Goal: Task Accomplishment & Management: Use online tool/utility

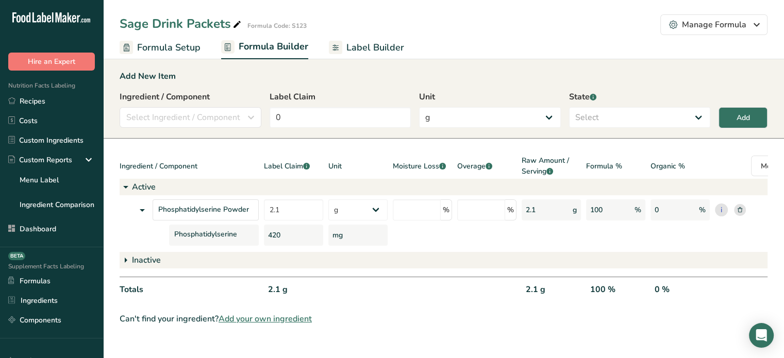
click at [739, 212] on icon at bounding box center [740, 209] width 5 height 5
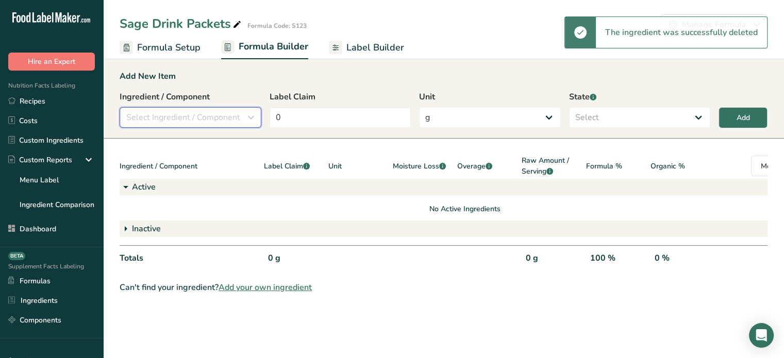
click at [194, 117] on span "Select Ingredient / Component" at bounding box center [183, 117] width 114 height 12
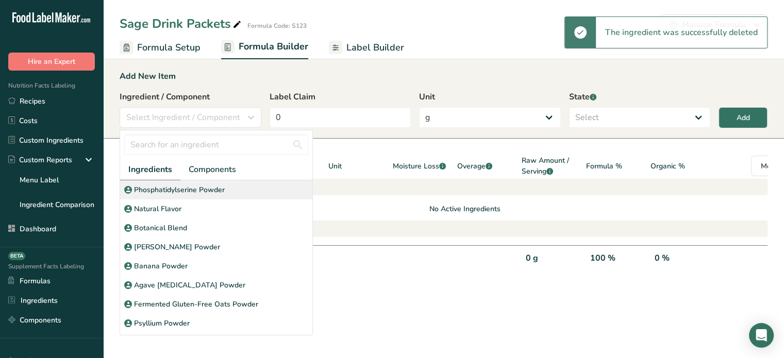
click at [191, 184] on div "Phosphatidylserine Powder" at bounding box center [216, 189] width 192 height 19
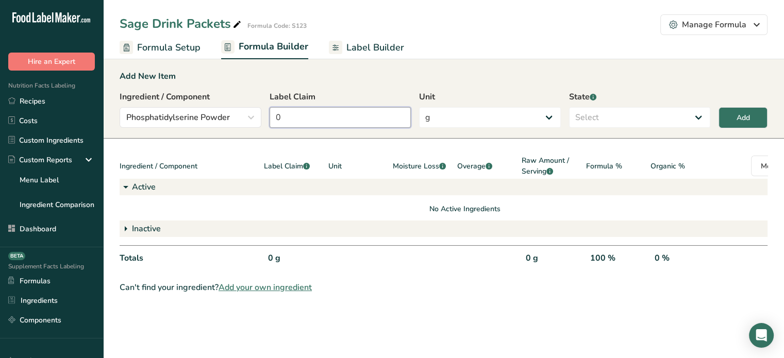
drag, startPoint x: 324, startPoint y: 120, endPoint x: 263, endPoint y: 117, distance: 60.9
click at [263, 117] on div "Ingredient / Component Phosphatidylserine Powder Ingredients Components Phospha…" at bounding box center [444, 112] width 648 height 43
type input "2.1"
click at [618, 117] on select "Select Active Inactive" at bounding box center [640, 117] width 142 height 21
select select "active"
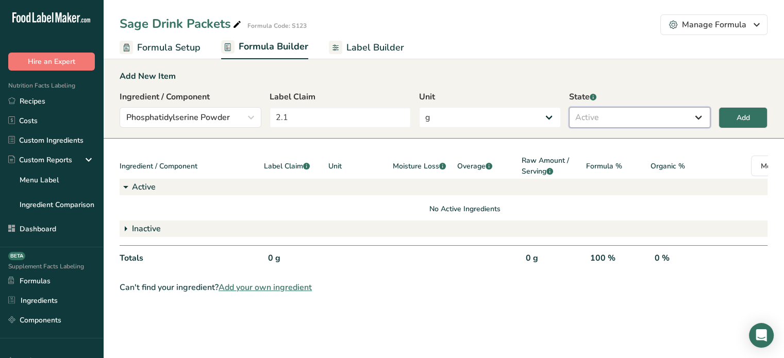
click at [569, 107] on select "Select Active Inactive" at bounding box center [640, 117] width 142 height 21
click at [727, 111] on button "Add" at bounding box center [743, 117] width 49 height 21
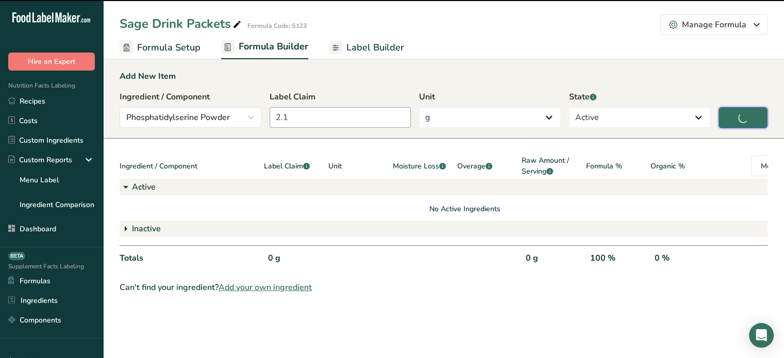
type input "0"
select select
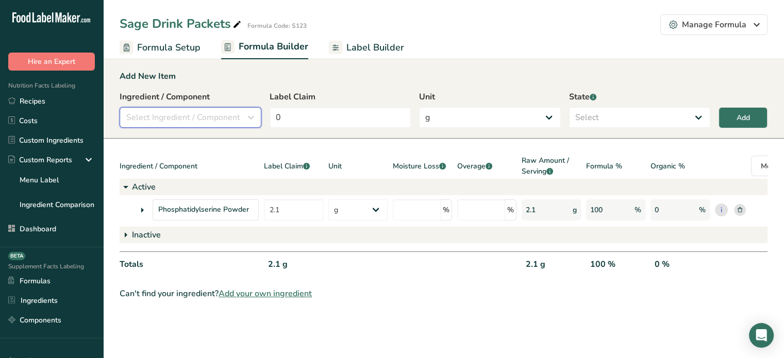
click at [222, 118] on span "Select Ingredient / Component" at bounding box center [183, 117] width 114 height 12
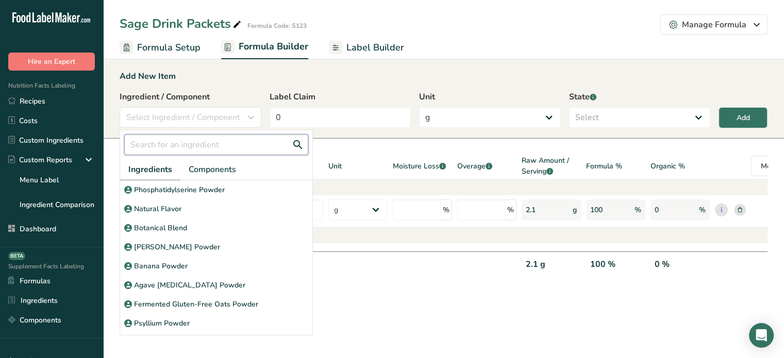
click at [196, 140] on input "text" at bounding box center [216, 145] width 184 height 21
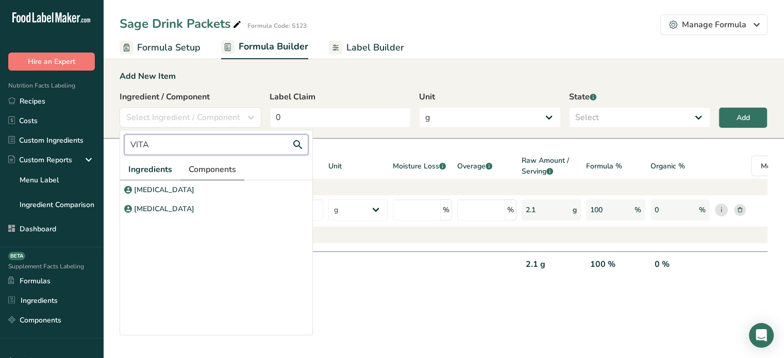
type input "VITA"
click at [192, 167] on span "Components" at bounding box center [212, 169] width 47 height 12
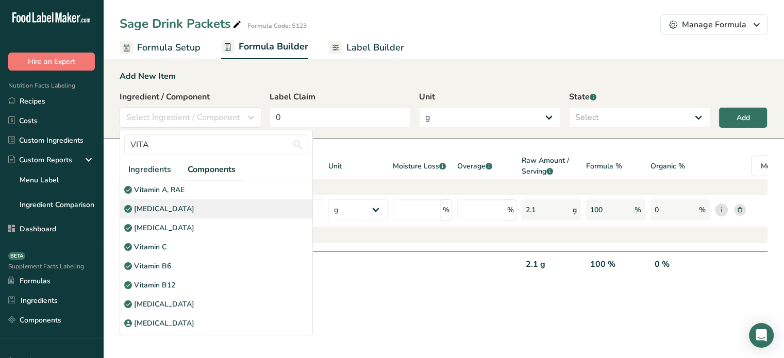
click at [165, 206] on p "[MEDICAL_DATA]" at bounding box center [164, 209] width 60 height 11
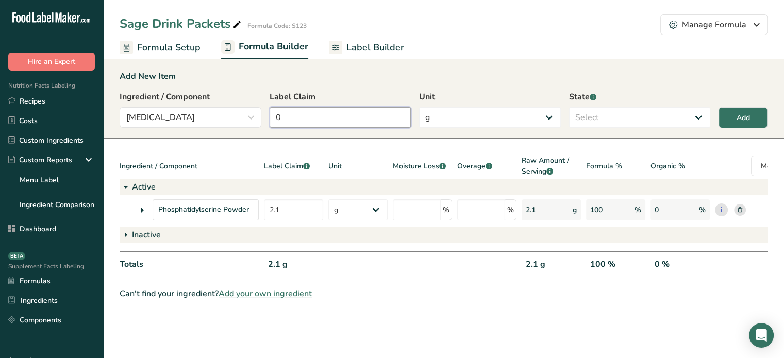
click at [308, 123] on input "0" at bounding box center [341, 117] width 142 height 21
type input "300"
click at [437, 121] on select "g Kilograms mg Oz Pound PPM B CFU mcg µg kcal kJ" at bounding box center [490, 117] width 142 height 21
select select "2"
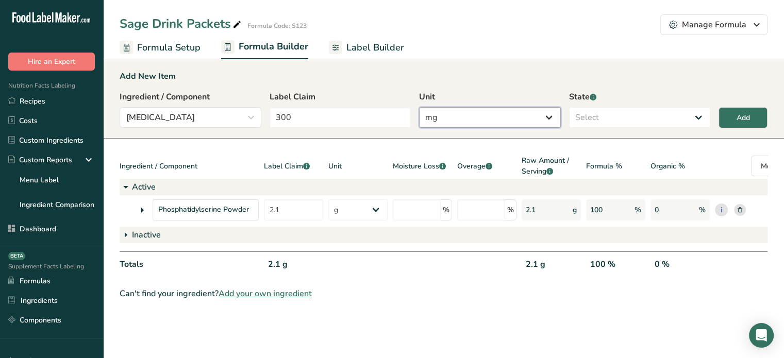
click at [419, 107] on select "g Kilograms mg Oz Pound PPM B CFU mcg µg kcal kJ" at bounding box center [490, 117] width 142 height 21
click at [604, 115] on select "Select Active Inactive" at bounding box center [640, 117] width 142 height 21
select select "active"
click at [569, 107] on select "Select Active Inactive" at bounding box center [640, 117] width 142 height 21
click at [724, 118] on button "Add" at bounding box center [743, 117] width 49 height 21
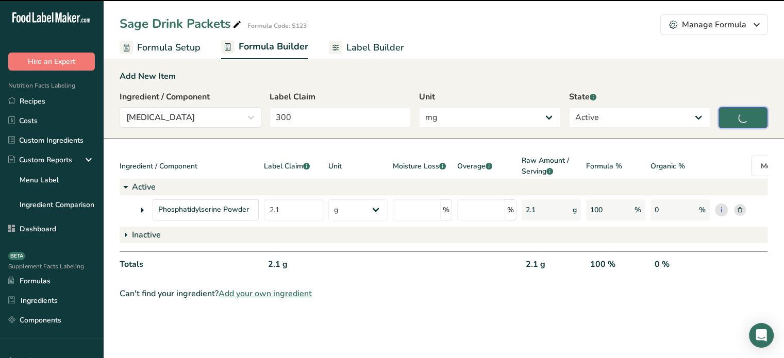
type input "0"
select select "0"
select select
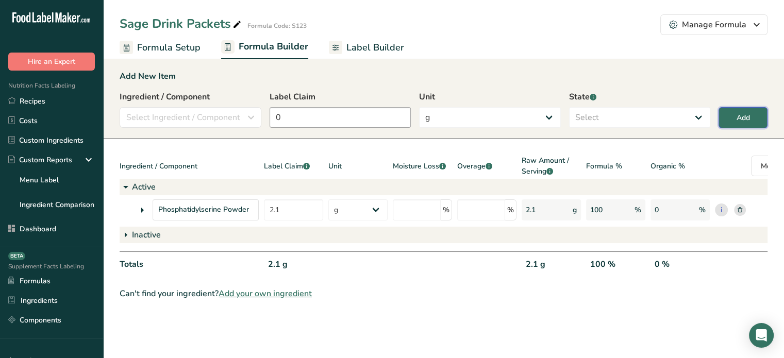
select select "2"
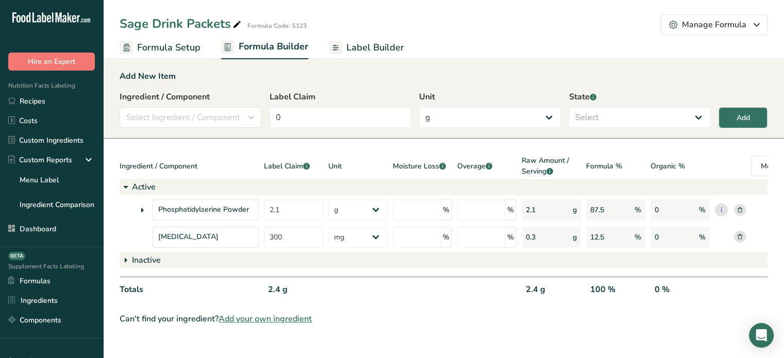
click at [360, 49] on span "Label Builder" at bounding box center [375, 48] width 58 height 14
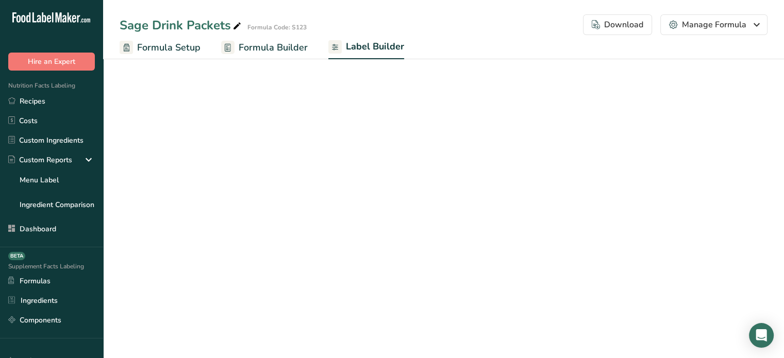
select select "Roboto"
select select "bold"
select select "center"
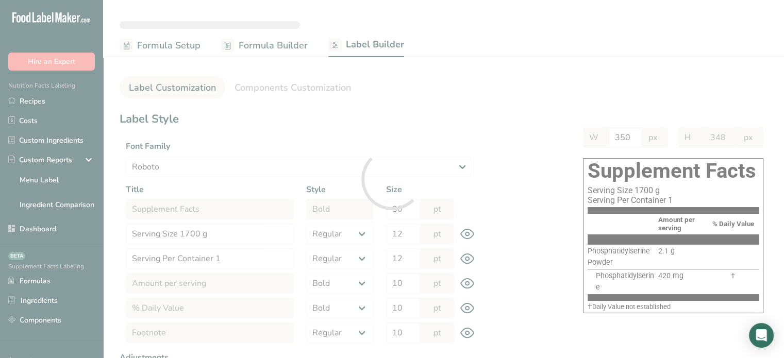
type input "300"
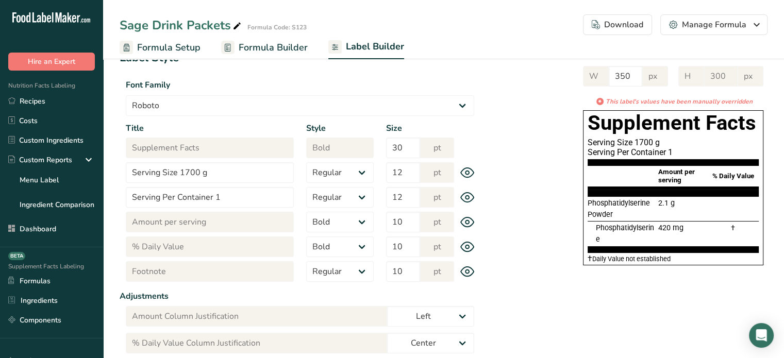
scroll to position [62, 0]
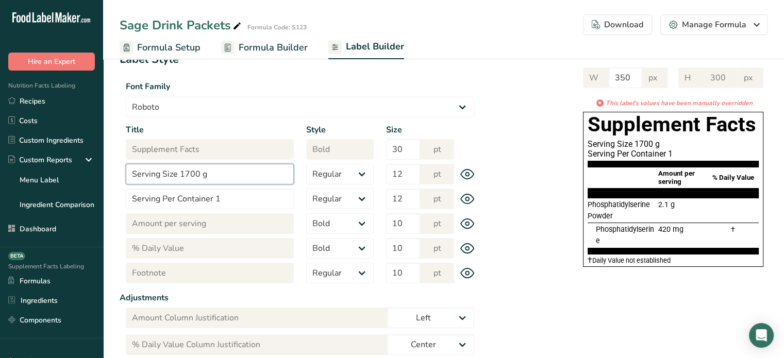
click at [221, 177] on input "Serving Size 1700 g" at bounding box center [210, 174] width 168 height 21
click at [177, 174] on input "Serving Size 1700 g" at bounding box center [210, 174] width 168 height 21
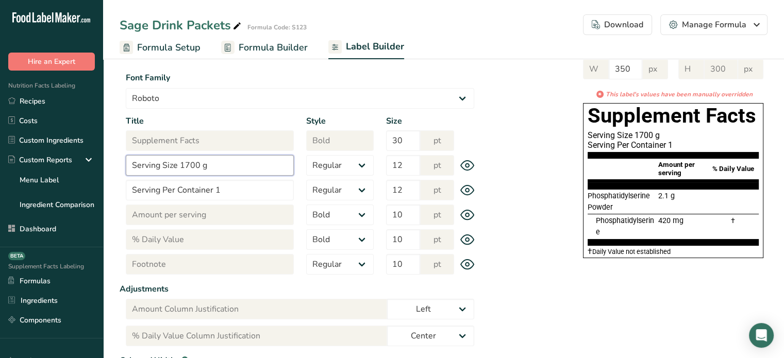
scroll to position [0, 0]
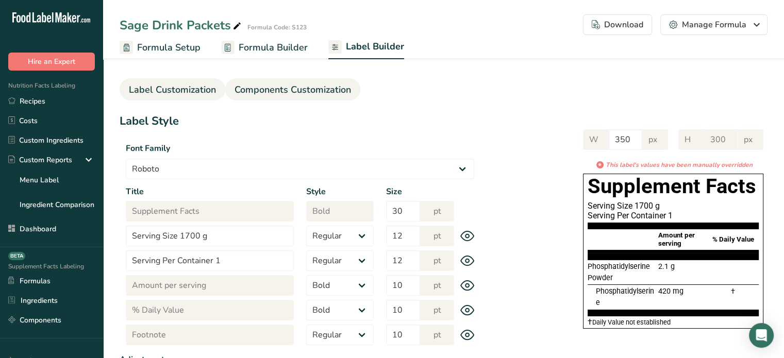
click at [322, 88] on span "Components Customization" at bounding box center [293, 90] width 117 height 14
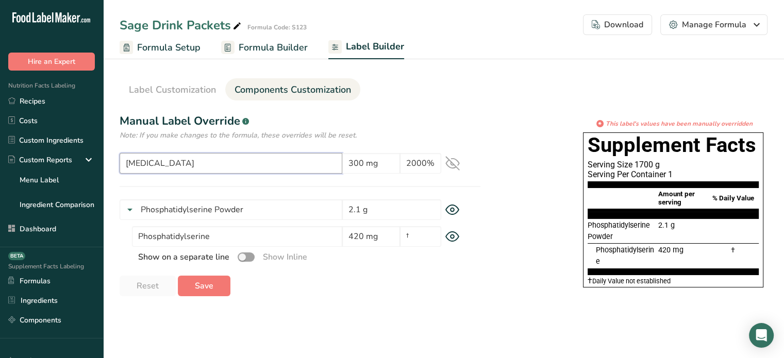
click at [238, 159] on input "[MEDICAL_DATA]" at bounding box center [231, 163] width 223 height 21
click at [456, 166] on icon at bounding box center [452, 163] width 13 height 13
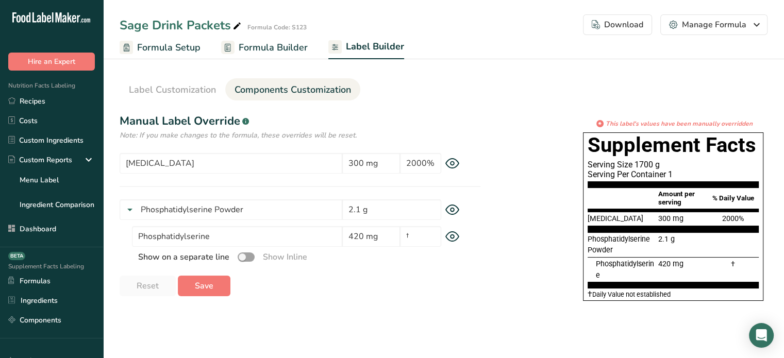
click at [254, 48] on span "Formula Builder" at bounding box center [273, 48] width 69 height 14
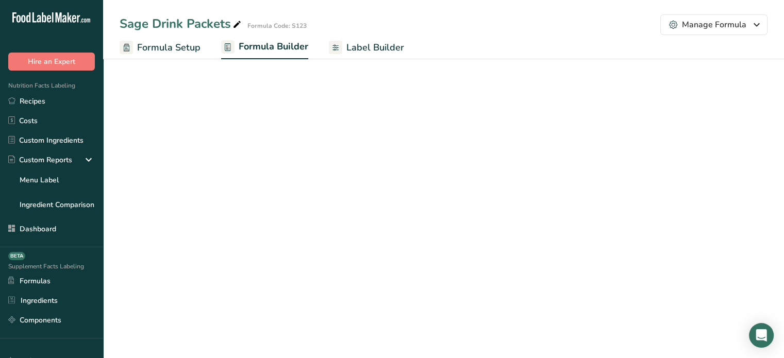
select select "2"
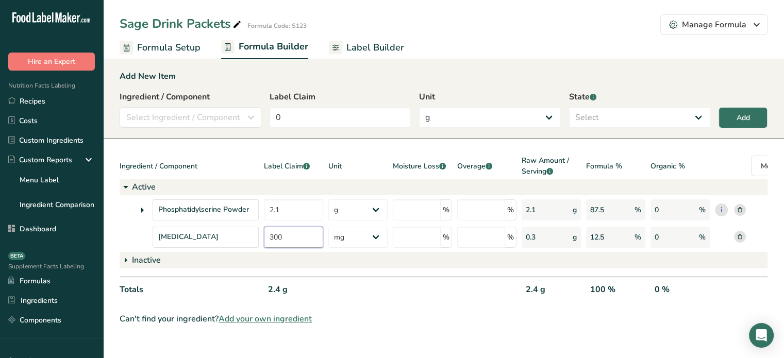
click at [284, 239] on input "300" at bounding box center [293, 237] width 59 height 21
type input "30"
click at [724, 124] on button "Add" at bounding box center [743, 117] width 49 height 21
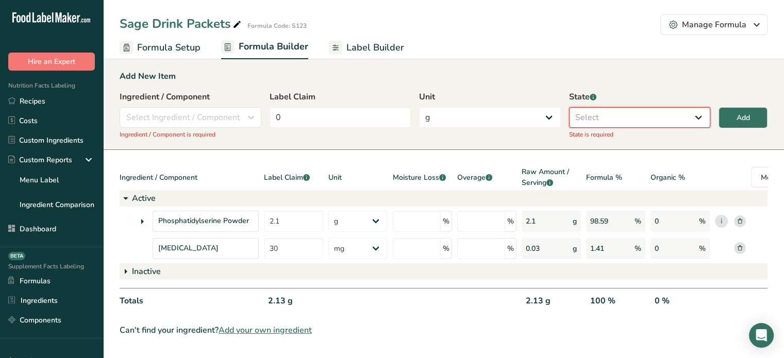
click at [653, 121] on select "Select Active Inactive" at bounding box center [640, 117] width 142 height 21
click at [209, 117] on span "Select Ingredient / Component" at bounding box center [183, 117] width 114 height 12
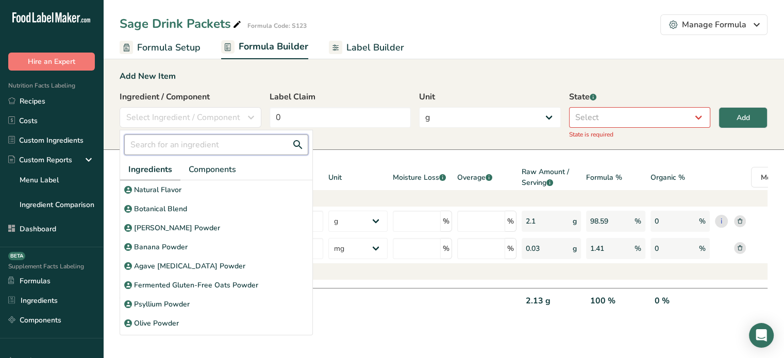
click at [204, 144] on input "text" at bounding box center [216, 145] width 184 height 21
click at [316, 86] on div "Add New Item Ingredient / Component Select Ingredient / Component Ingredients C…" at bounding box center [443, 104] width 681 height 92
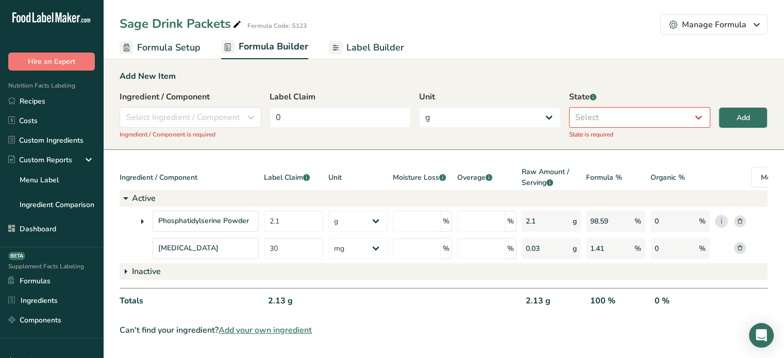
click at [339, 42] on icon at bounding box center [335, 47] width 13 height 13
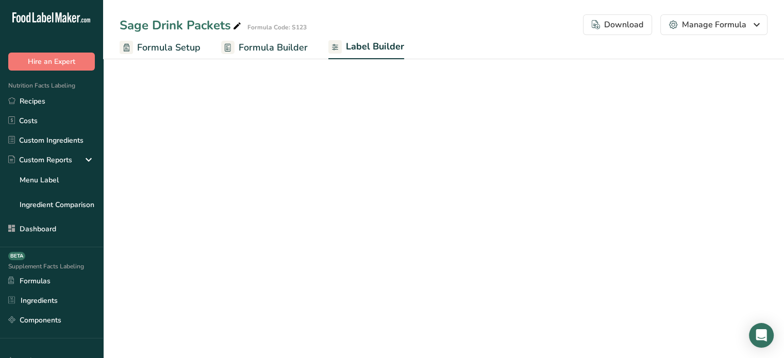
select select "Roboto"
select select "bold"
select select "center"
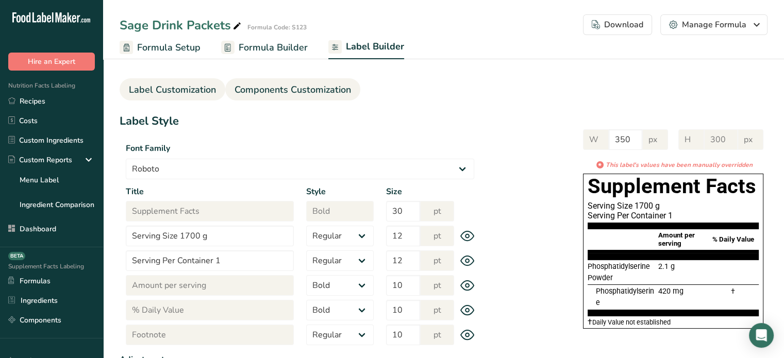
click at [313, 96] on span "Components Customization" at bounding box center [293, 90] width 117 height 14
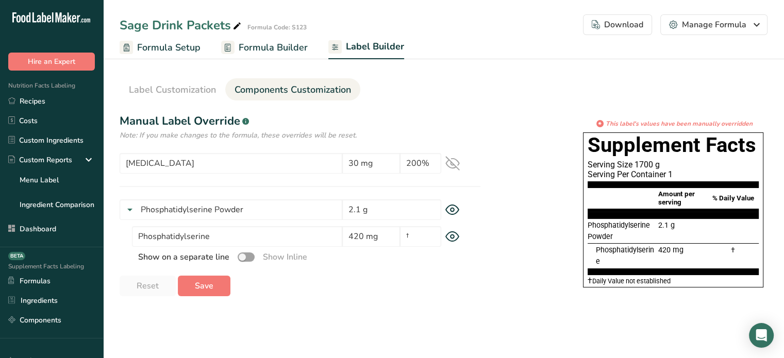
drag, startPoint x: 681, startPoint y: 223, endPoint x: 639, endPoint y: 227, distance: 41.4
click at [639, 227] on div "Phosphatidylserine Powder 2.1 g" at bounding box center [673, 231] width 171 height 25
click at [670, 251] on span "420 mg" at bounding box center [670, 250] width 25 height 9
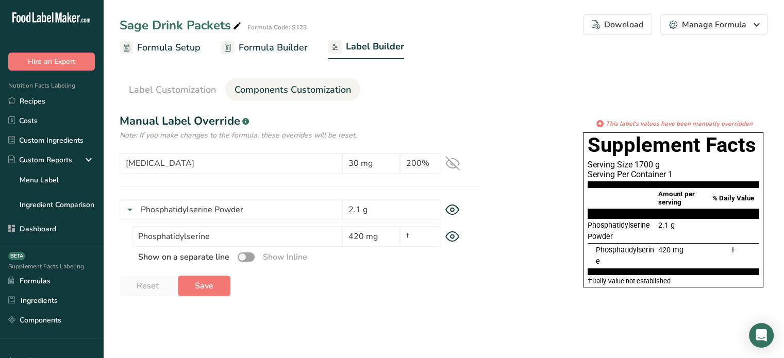
click at [670, 251] on span "420 mg" at bounding box center [670, 250] width 25 height 9
